Goal: Task Accomplishment & Management: Use online tool/utility

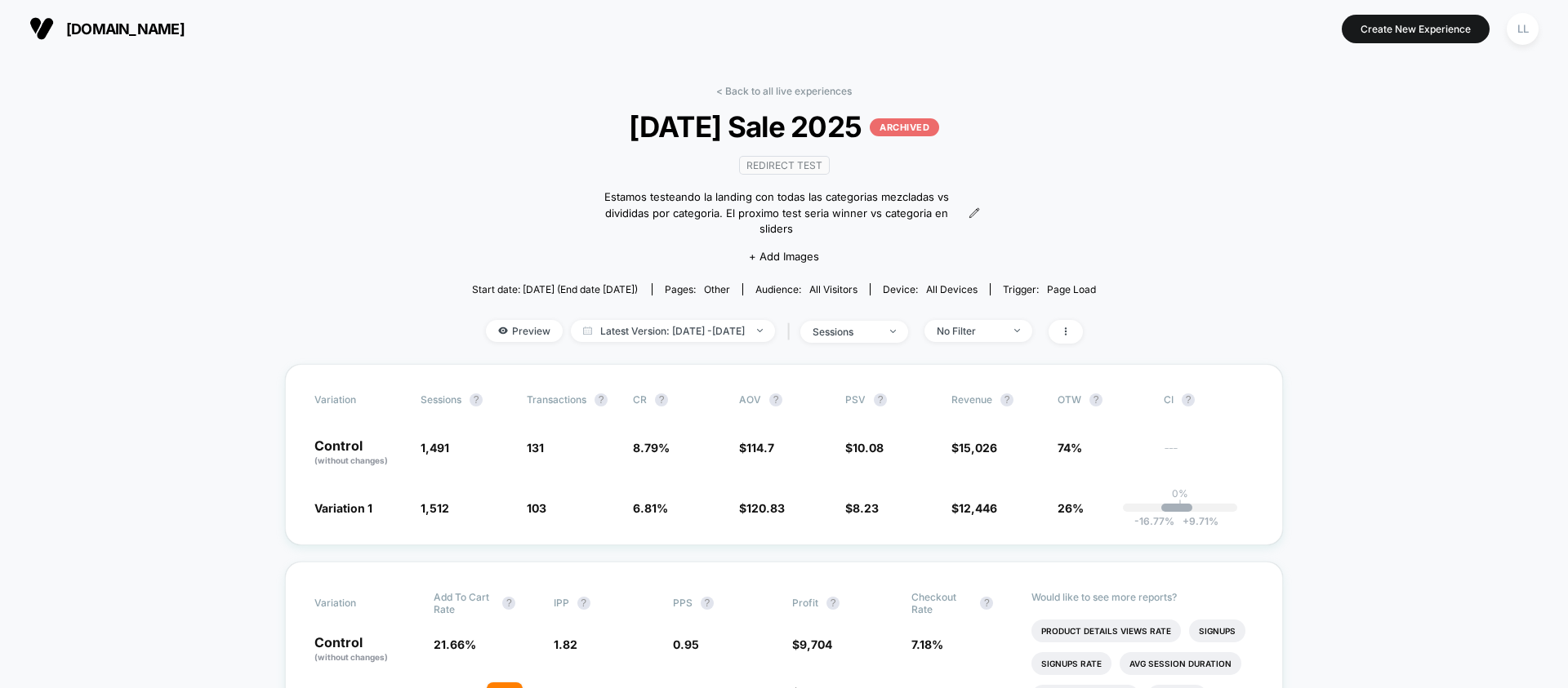
click at [163, 42] on section "[DOMAIN_NAME]" at bounding box center [273, 28] width 498 height 41
click at [163, 25] on span "[DOMAIN_NAME]" at bounding box center [125, 29] width 118 height 17
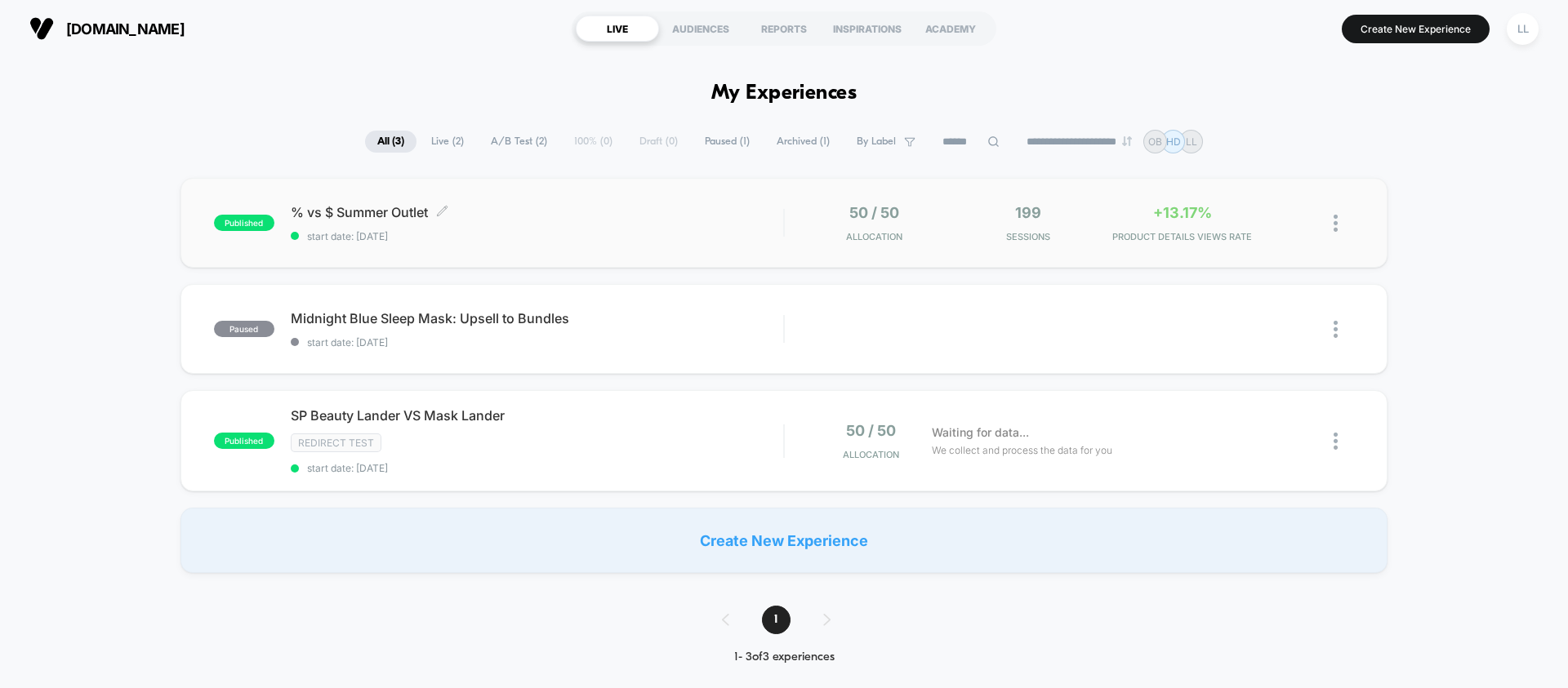
click at [600, 228] on div "% vs $ Summer Outlet Click to edit experience details Click to edit experience …" at bounding box center [537, 223] width 493 height 38
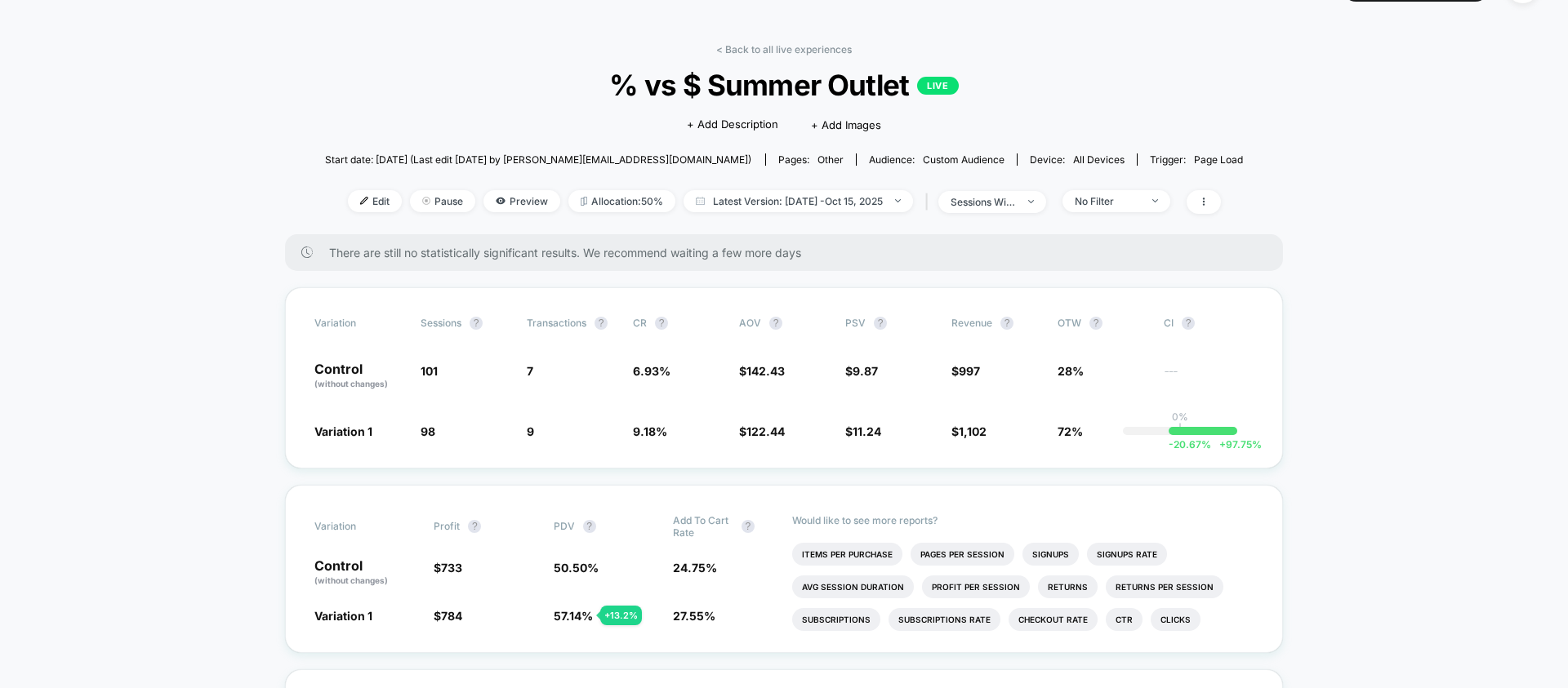
scroll to position [52, 0]
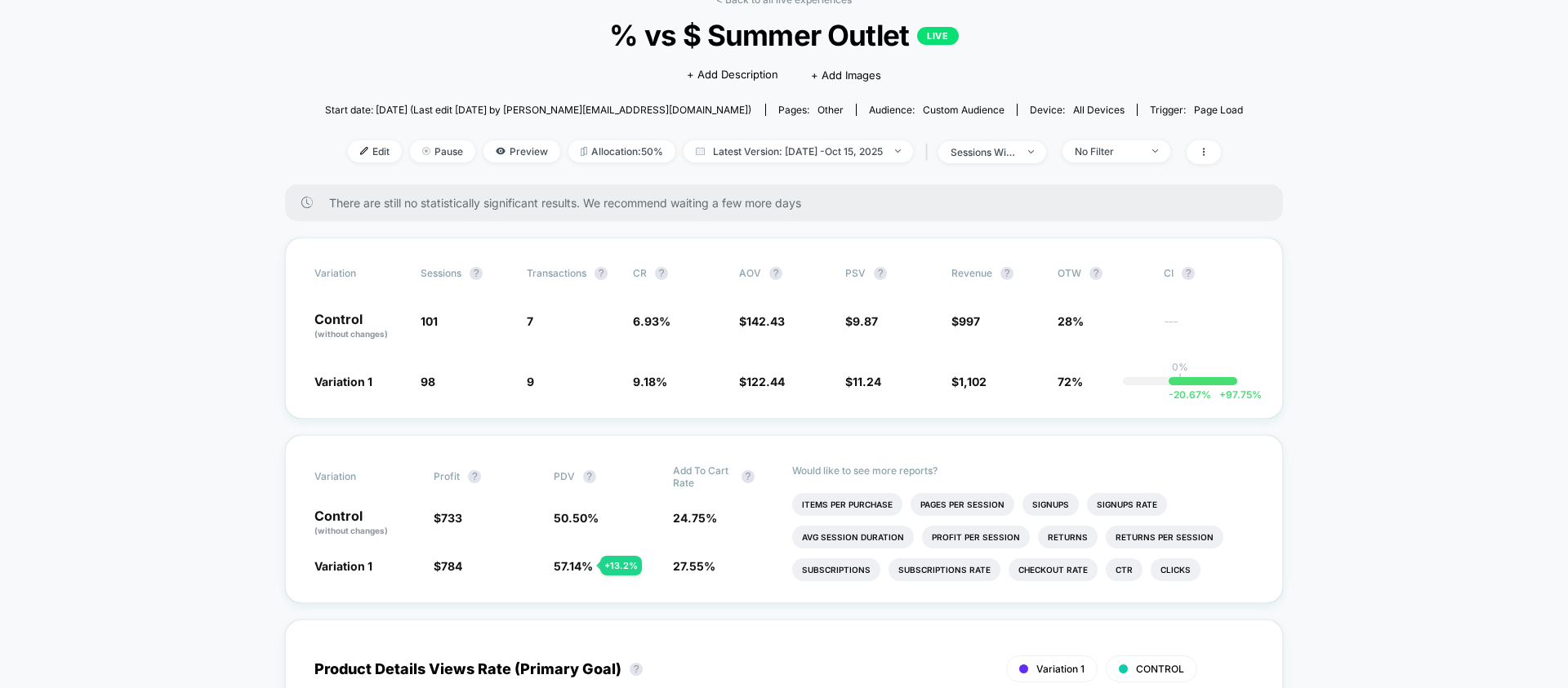
scroll to position [258, 0]
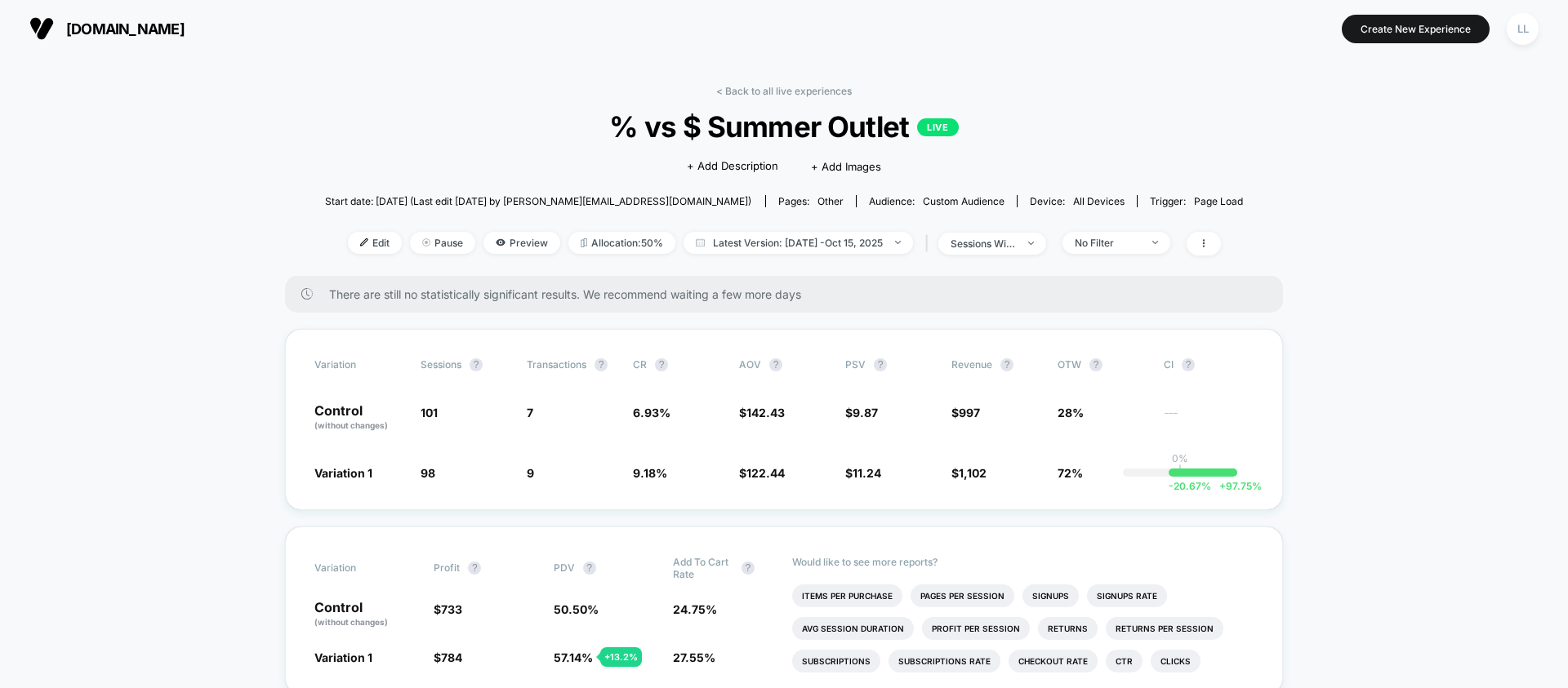
click at [1538, 22] on button "LL" at bounding box center [1522, 29] width 41 height 34
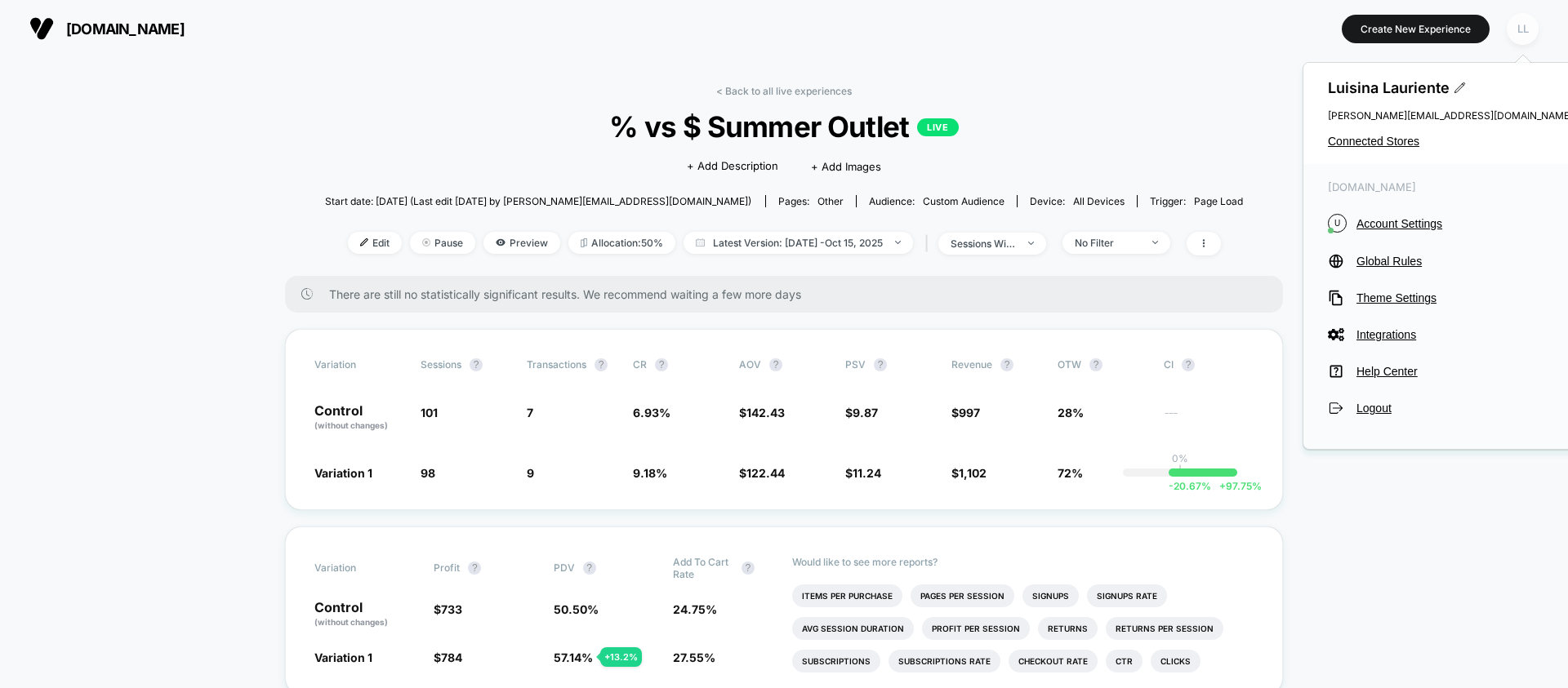
click at [1533, 24] on div "LL" at bounding box center [1522, 29] width 32 height 32
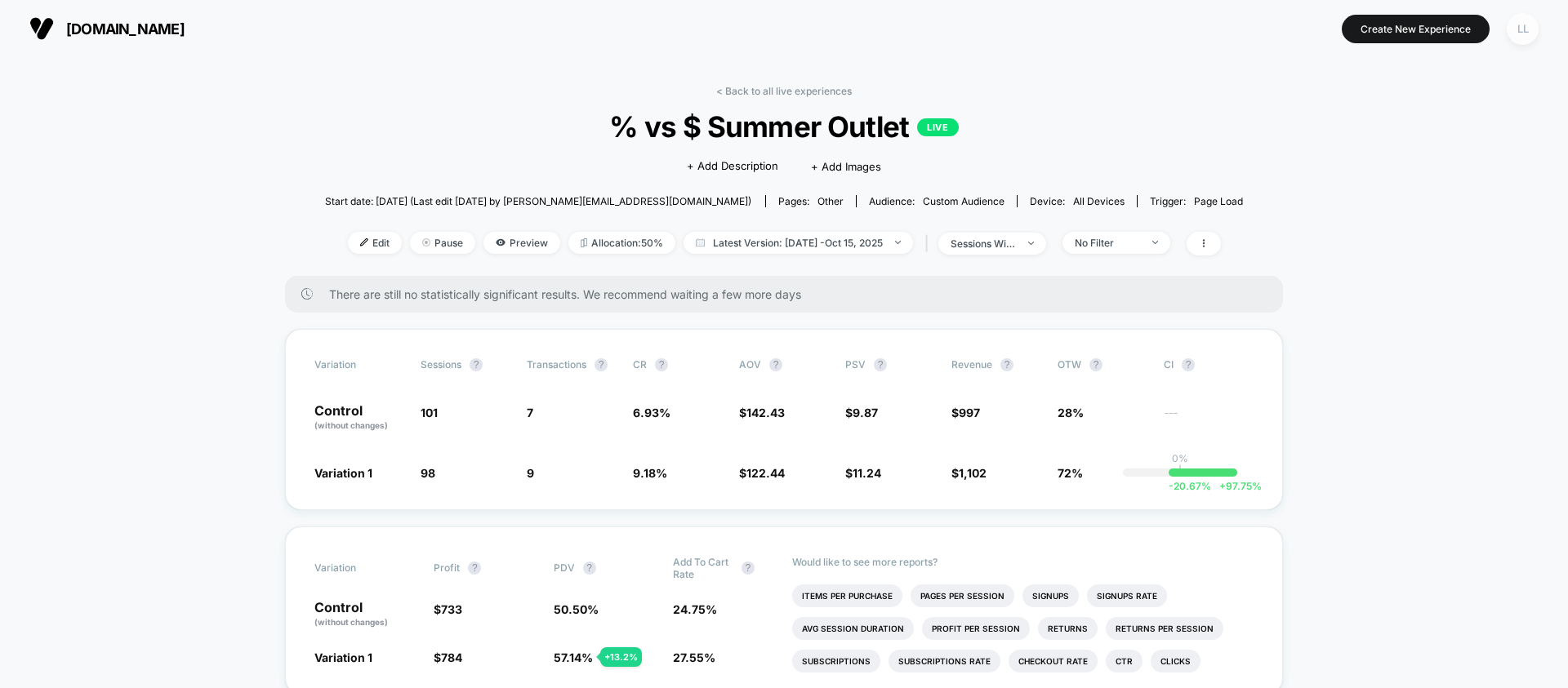
click at [1533, 24] on div "LL" at bounding box center [1522, 29] width 32 height 32
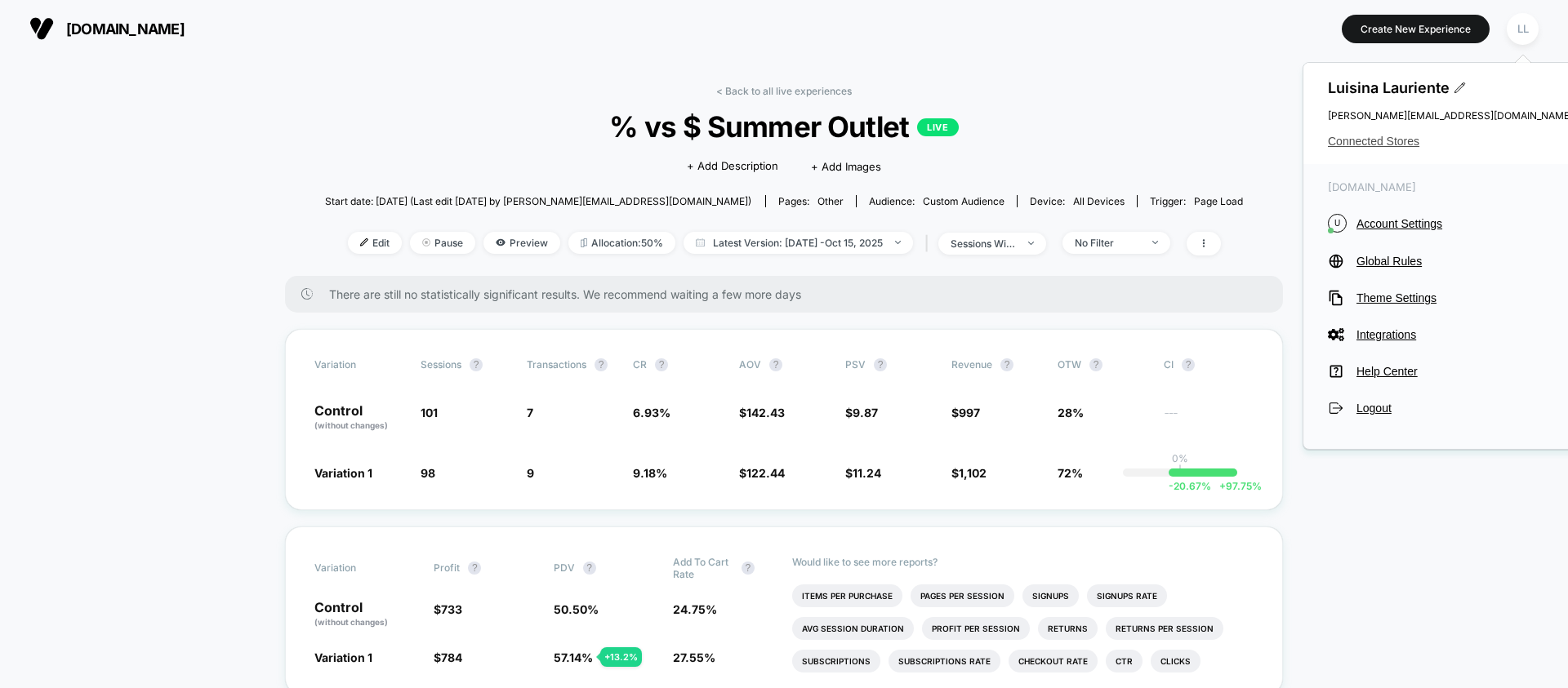
click at [1391, 150] on div "[PERSON_NAME] [PERSON_NAME][EMAIL_ADDRESS][DOMAIN_NAME] Connected Stores" at bounding box center [1450, 113] width 294 height 101
click at [1392, 143] on span "Connected Stores" at bounding box center [1450, 141] width 245 height 13
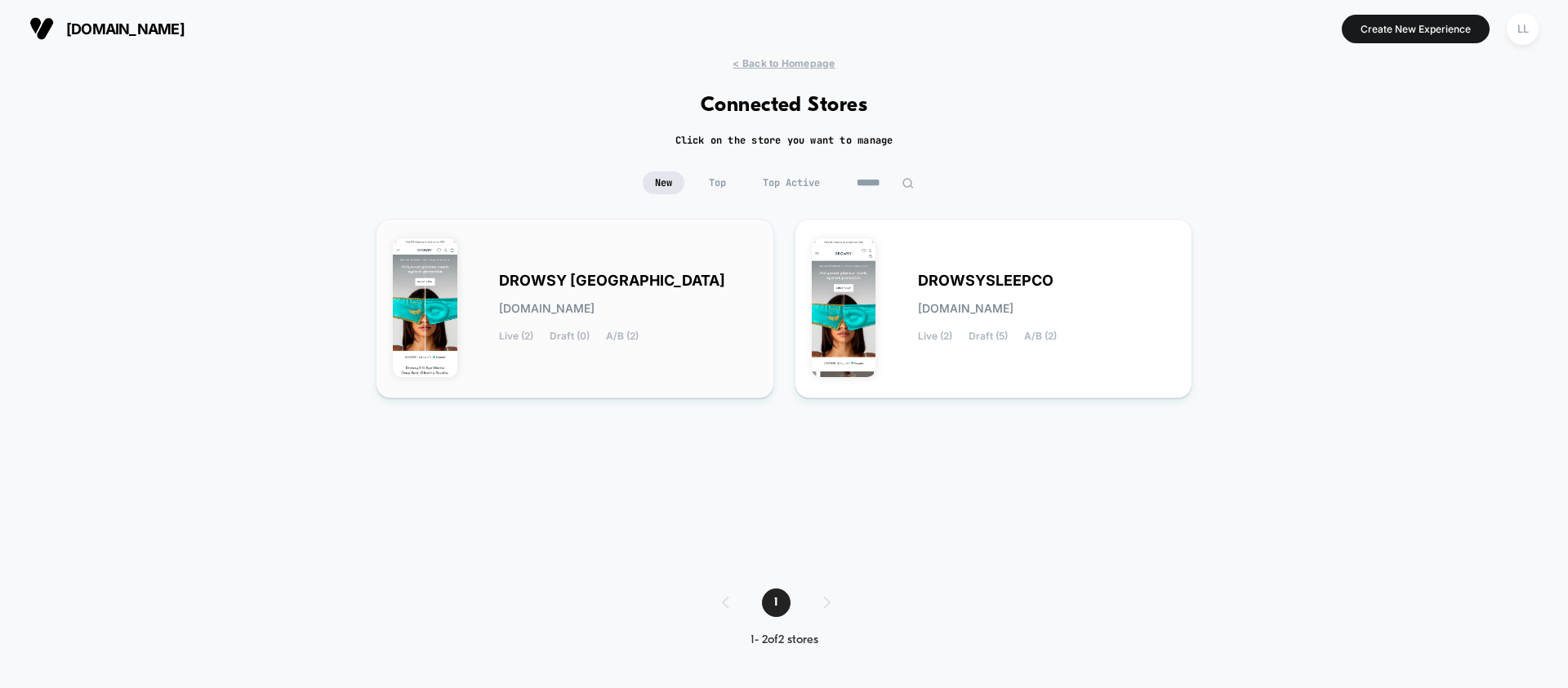
click at [570, 341] on span "Draft (0)" at bounding box center [570, 336] width 40 height 11
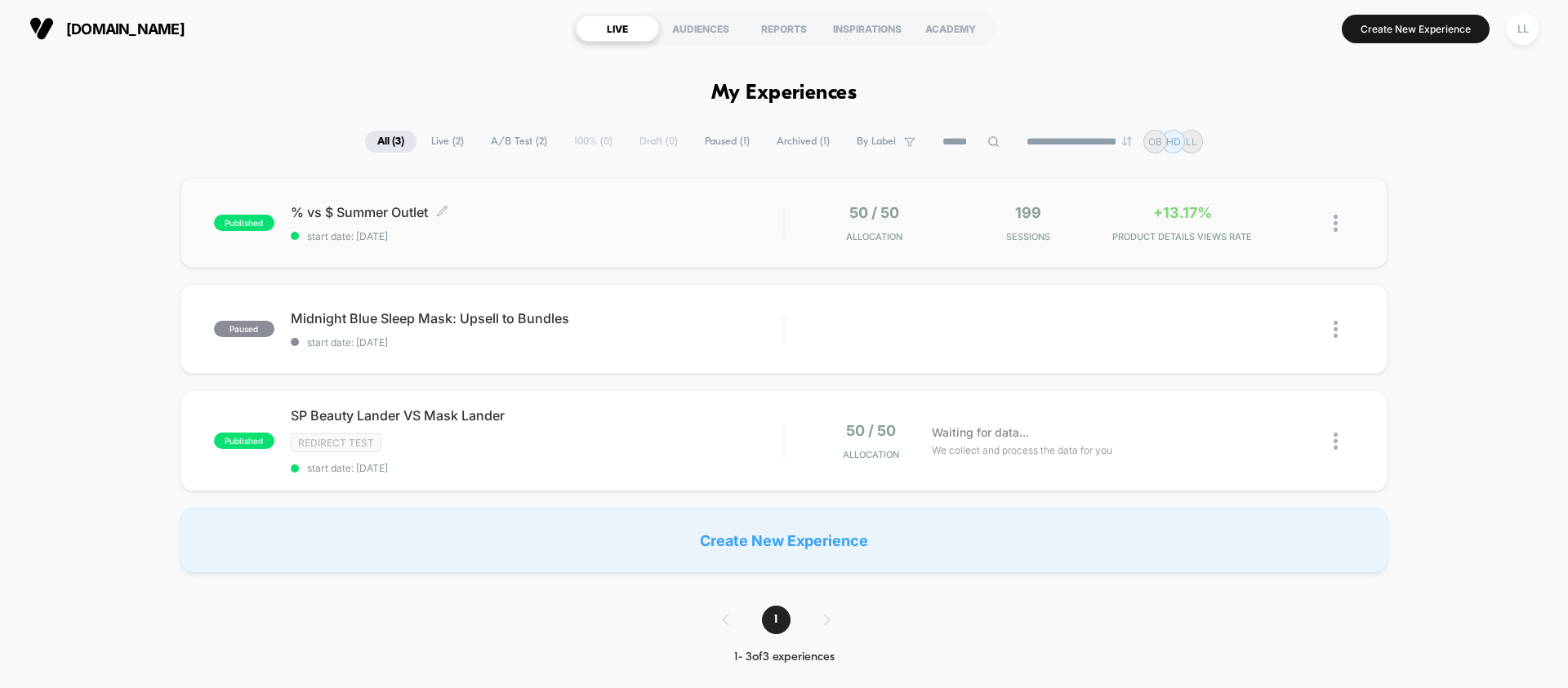
click at [642, 211] on span "% vs $ Summer Outlet Click to edit experience details" at bounding box center [537, 212] width 493 height 16
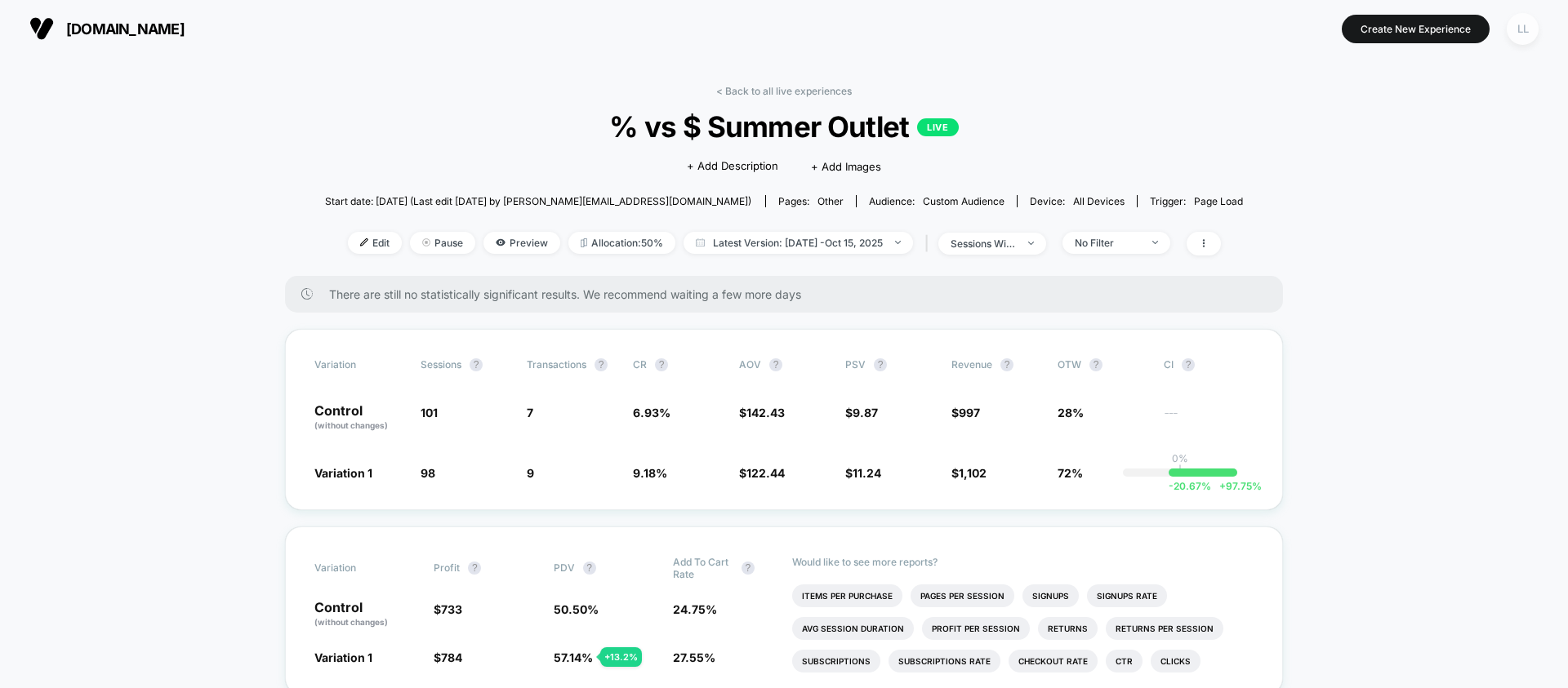
click at [1524, 31] on div "LL" at bounding box center [1522, 29] width 32 height 32
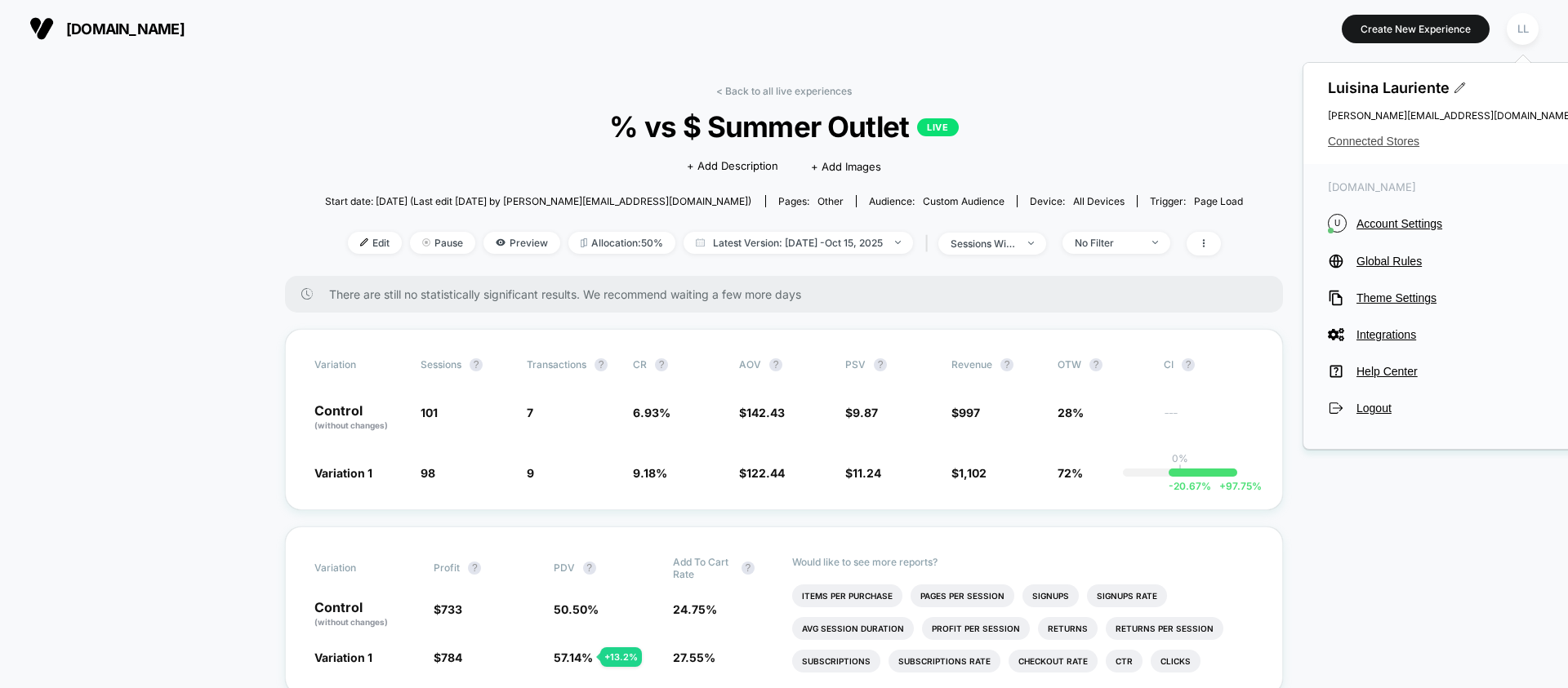
click at [1392, 143] on span "Connected Stores" at bounding box center [1450, 141] width 245 height 13
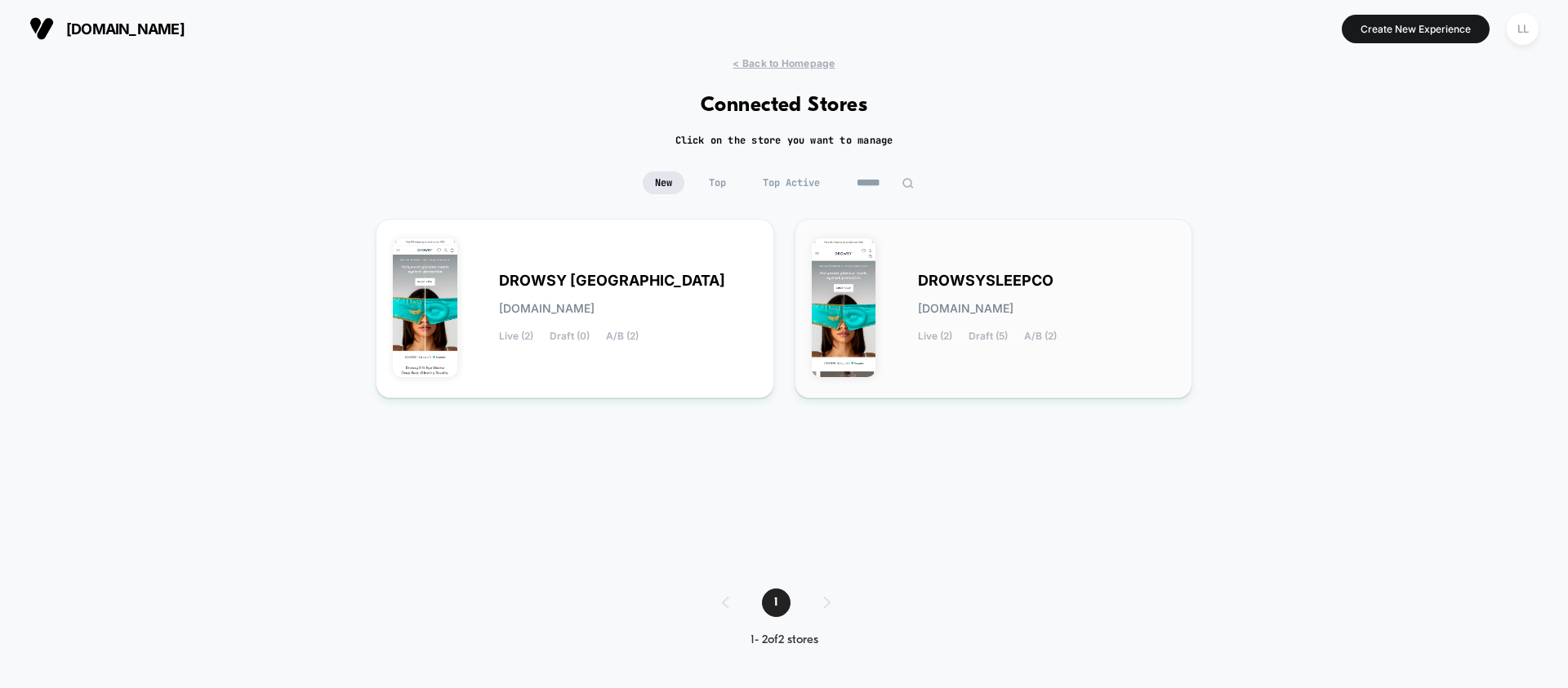
click at [910, 315] on div "DROWSYSLEEPCO [DOMAIN_NAME] Live (2) Draft (5) A/B (2)" at bounding box center [993, 309] width 364 height 145
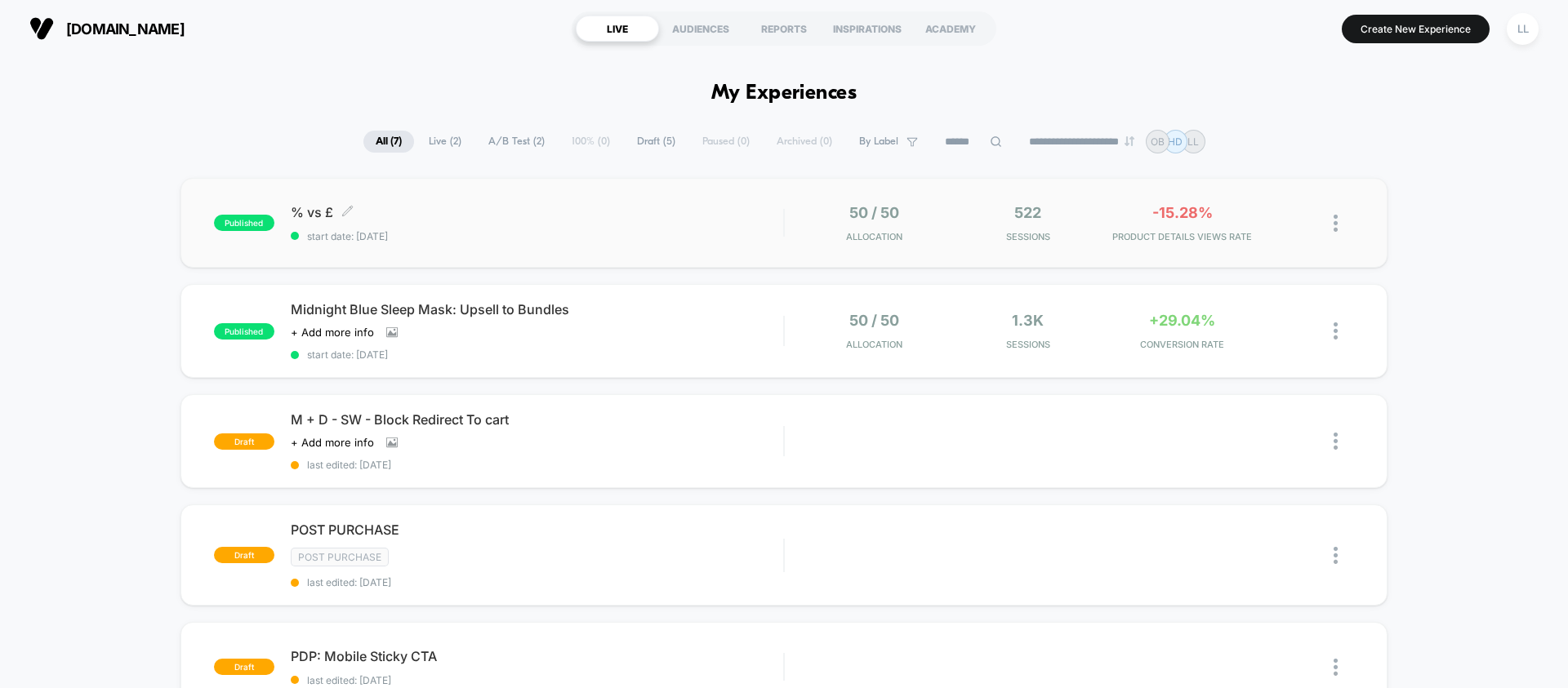
click at [651, 212] on span "% vs £ Click to edit experience details" at bounding box center [537, 212] width 493 height 16
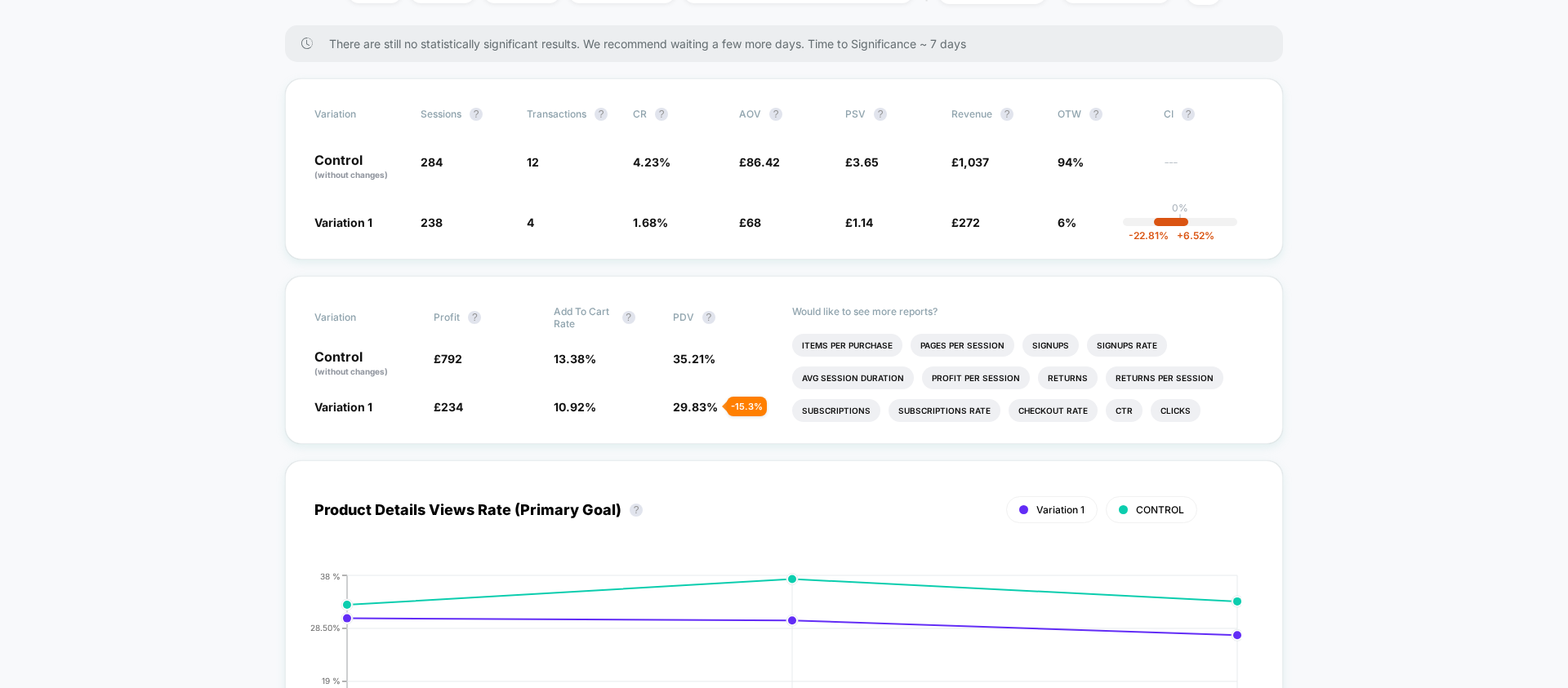
scroll to position [261, 0]
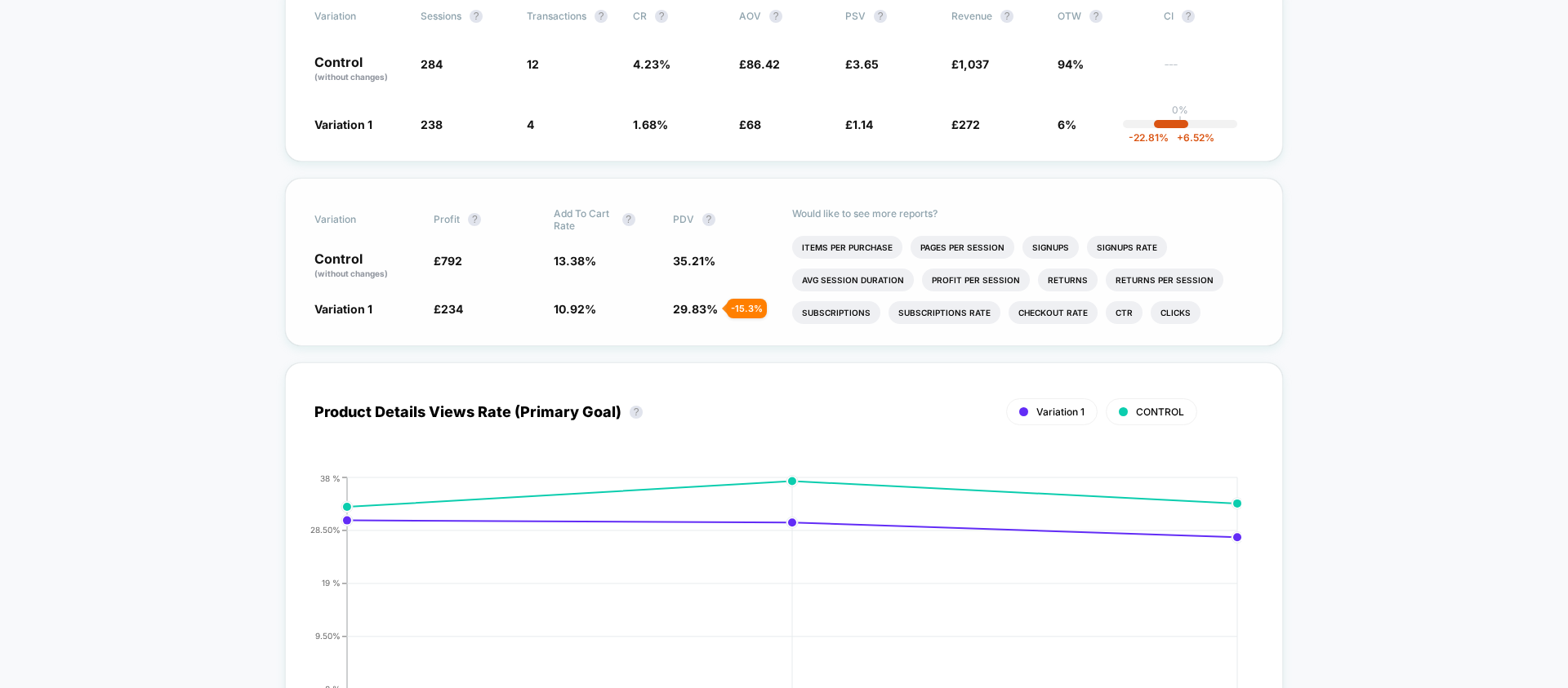
scroll to position [0, 0]
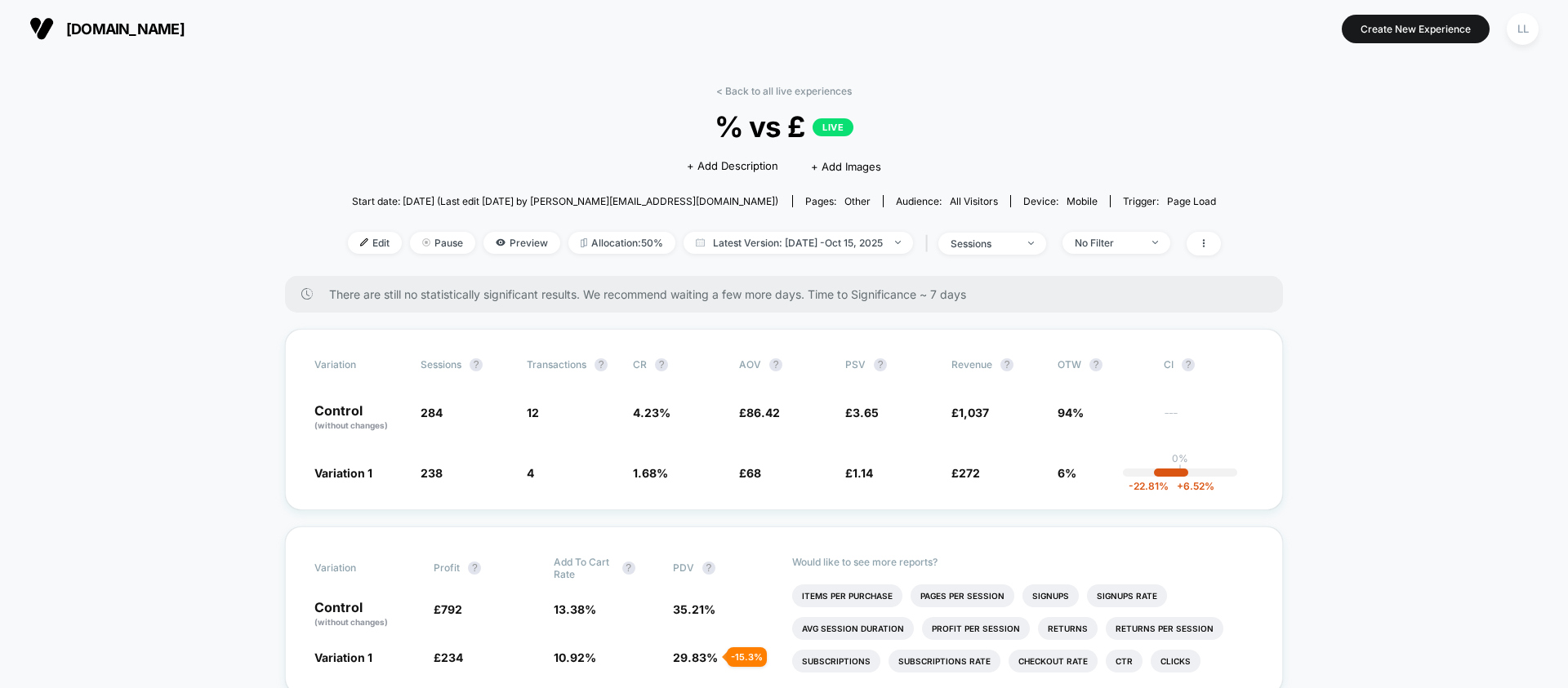
click at [679, 141] on span "% vs £ LIVE" at bounding box center [784, 127] width 786 height 35
click at [512, 246] on span "Preview" at bounding box center [521, 243] width 77 height 22
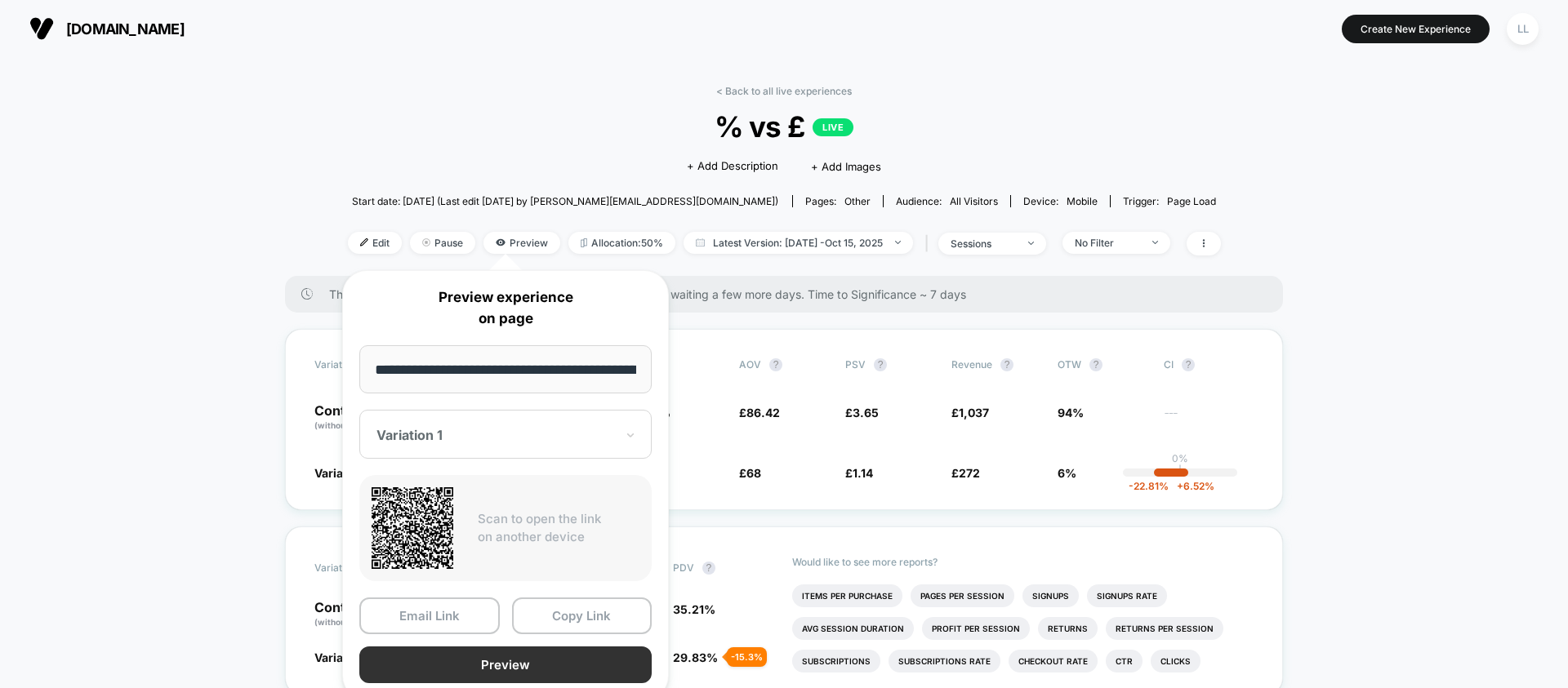
click at [522, 662] on button "Preview" at bounding box center [506, 665] width 292 height 37
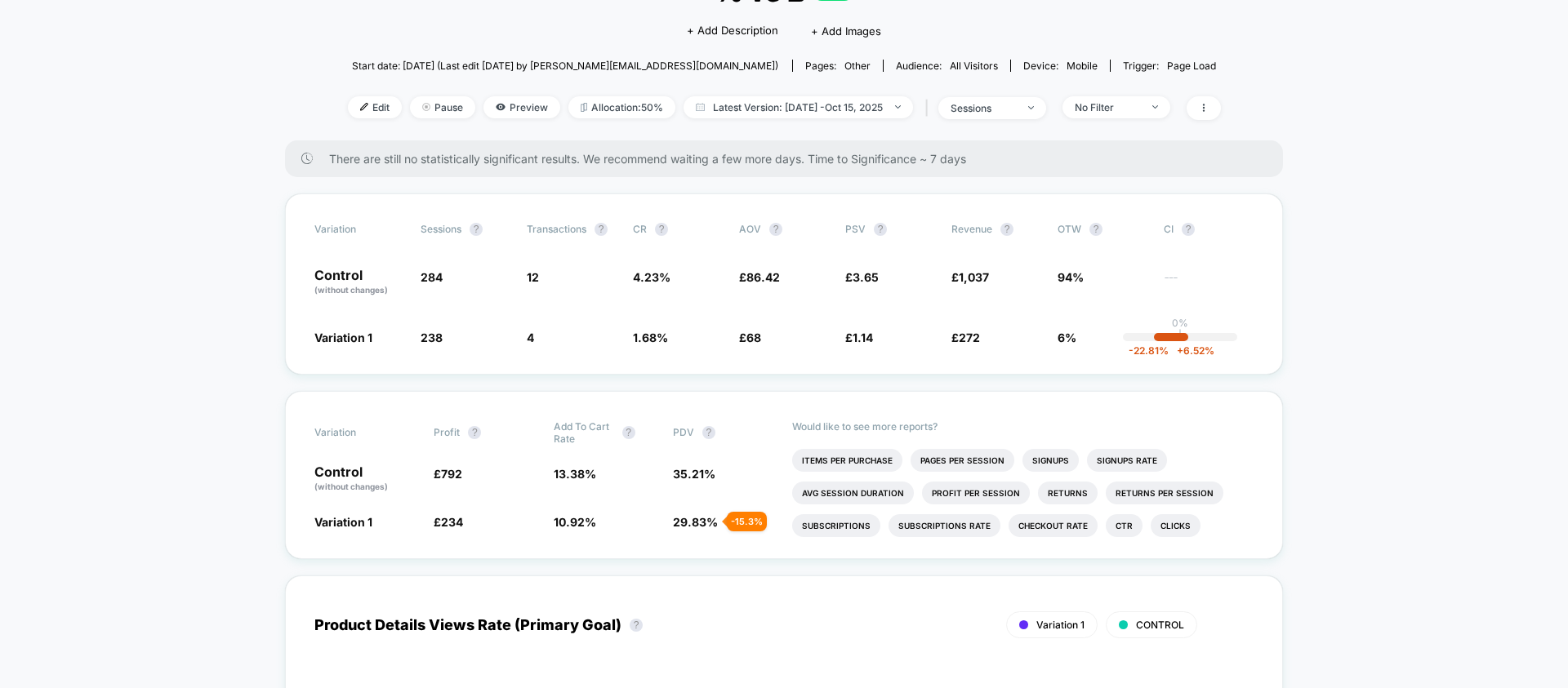
scroll to position [146, 0]
